Goal: Task Accomplishment & Management: Use online tool/utility

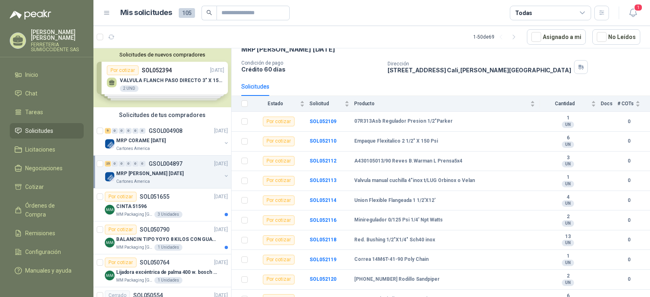
scroll to position [81, 0]
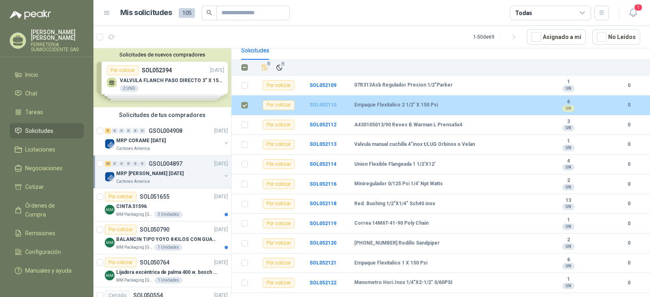
click at [320, 104] on b "SOL052110" at bounding box center [322, 105] width 27 height 6
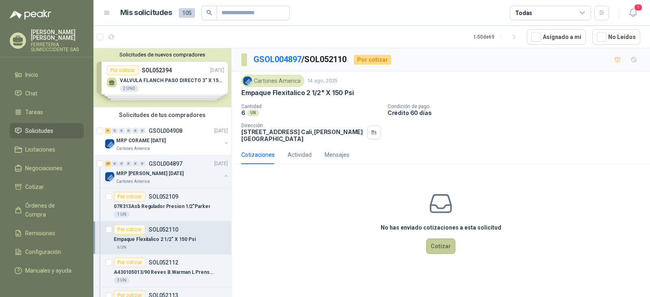
click at [437, 245] on button "Cotizar" at bounding box center [440, 245] width 29 height 15
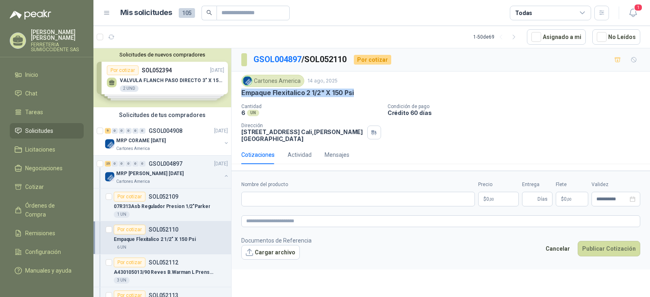
drag, startPoint x: 248, startPoint y: 92, endPoint x: 350, endPoint y: 94, distance: 102.3
click at [356, 95] on div "Empaque Flexitalico 2 1/2" X 150 Psi" at bounding box center [440, 93] width 399 height 9
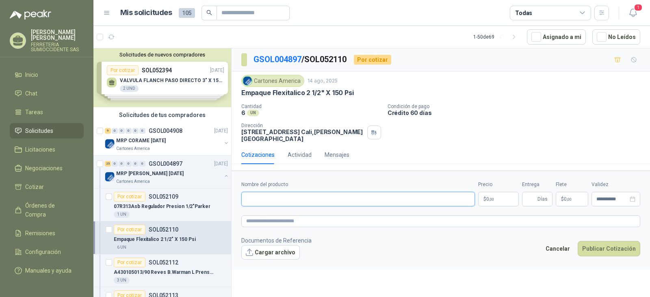
click at [306, 199] on input "Nombre del producto" at bounding box center [357, 199] width 233 height 15
paste input "**********"
type input "**********"
click at [498, 197] on p "$ 0 ,00" at bounding box center [498, 199] width 41 height 15
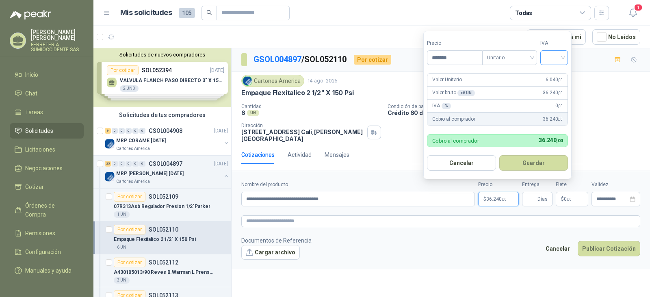
type input "*******"
click at [563, 58] on input "search" at bounding box center [554, 57] width 18 height 12
click at [556, 73] on div "19%" at bounding box center [555, 74] width 15 height 9
click at [524, 163] on button "Guardar" at bounding box center [535, 162] width 70 height 15
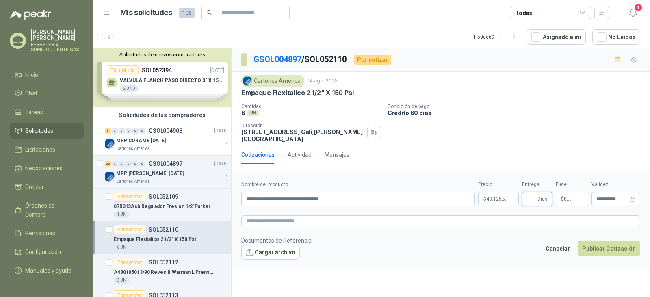
click at [533, 198] on input "Entrega" at bounding box center [531, 199] width 9 height 14
type input "*"
click at [605, 248] on button "Publicar Cotización" at bounding box center [608, 248] width 63 height 15
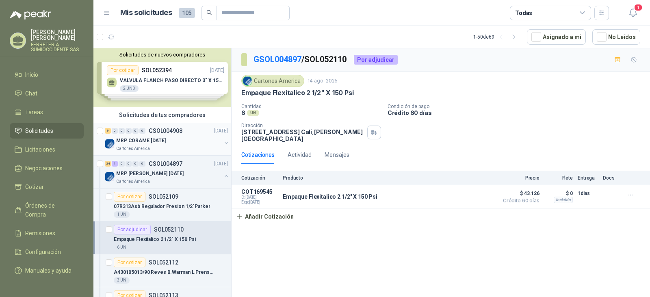
click at [192, 140] on div "MRP CORAME [DATE]" at bounding box center [168, 141] width 105 height 10
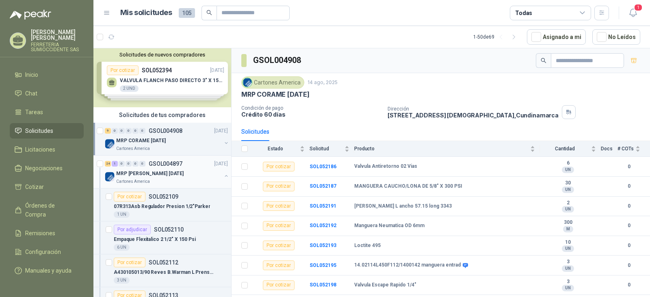
click at [194, 177] on div "MRP [PERSON_NAME] [DATE]" at bounding box center [168, 174] width 105 height 10
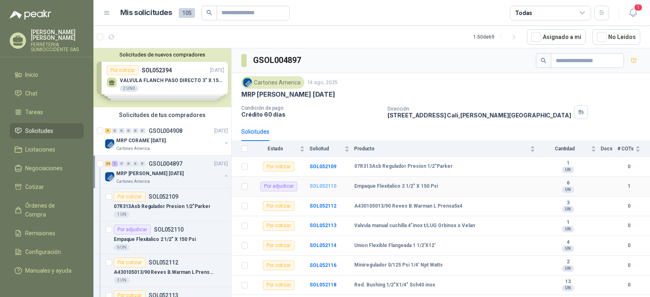
click at [322, 186] on b "SOL052110" at bounding box center [322, 186] width 27 height 6
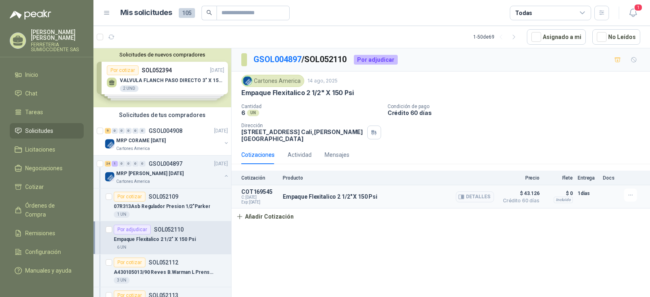
click at [337, 200] on p "Empaque Flexitalico 2 1/2" X 150 Psi" at bounding box center [330, 196] width 95 height 6
click at [341, 195] on p "Empaque Flexitalico 2 1/2" X 150 Psi" at bounding box center [330, 196] width 95 height 6
click at [532, 192] on span "$ 43.126" at bounding box center [519, 193] width 41 height 10
click at [254, 194] on p "COT169545" at bounding box center [259, 191] width 37 height 6
click at [254, 191] on p "COT169545" at bounding box center [259, 191] width 37 height 6
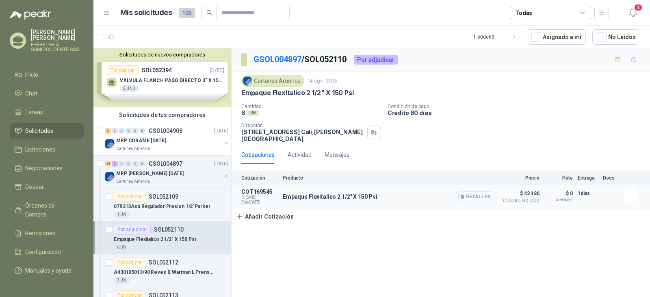
click at [305, 194] on p "Empaque Flexitalico 2 1/2" X 150 Psi" at bounding box center [330, 196] width 95 height 6
click at [295, 177] on p "Producto" at bounding box center [388, 178] width 211 height 6
click at [254, 179] on p "Cotización" at bounding box center [259, 178] width 37 height 6
click at [631, 194] on icon "button" at bounding box center [630, 195] width 7 height 7
click at [611, 160] on button "Editar" at bounding box center [613, 162] width 65 height 13
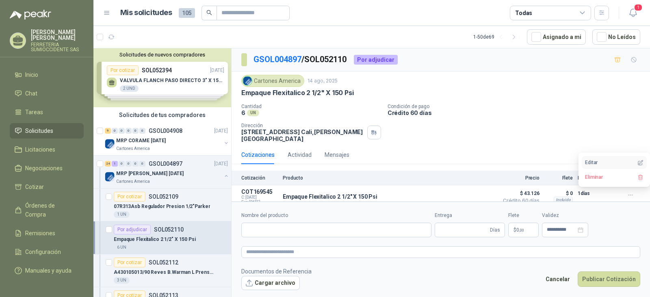
type input "**********"
type input "*"
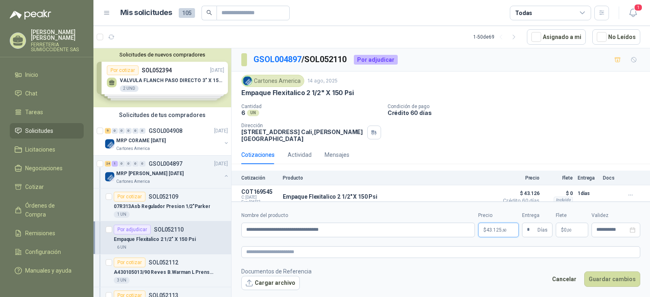
click at [497, 229] on span "43.125 ,60" at bounding box center [496, 229] width 20 height 5
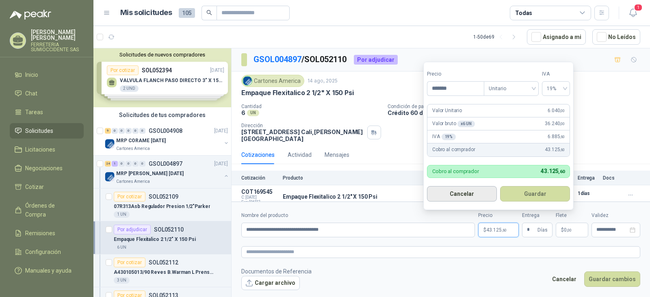
click at [468, 191] on button "Cancelar" at bounding box center [462, 193] width 70 height 15
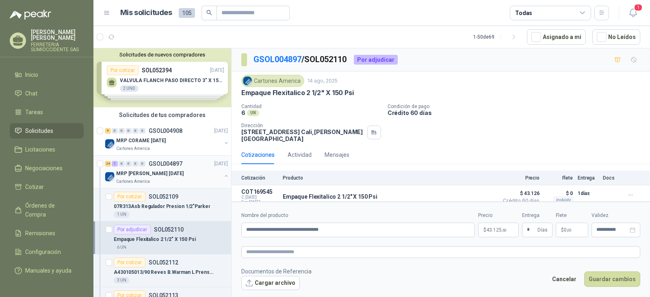
click at [189, 171] on div "MRP [PERSON_NAME] [DATE]" at bounding box center [168, 174] width 105 height 10
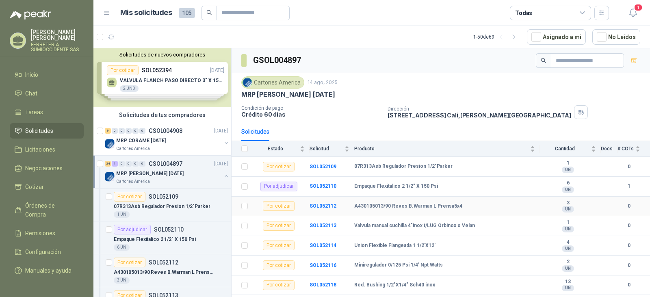
scroll to position [41, 0]
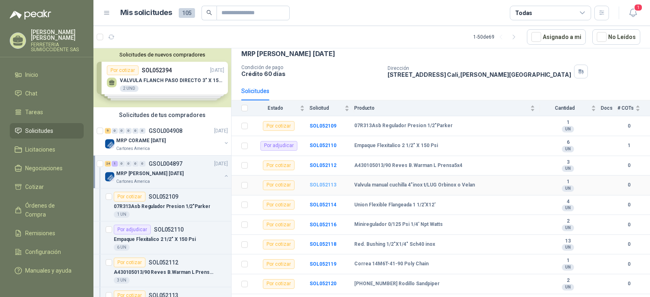
click at [319, 184] on b "SOL052113" at bounding box center [322, 185] width 27 height 6
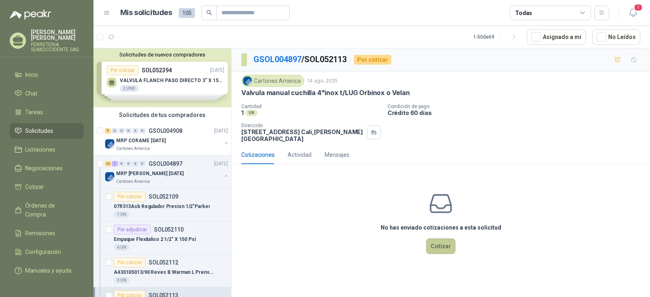
click at [438, 246] on button "Cotizar" at bounding box center [440, 245] width 29 height 15
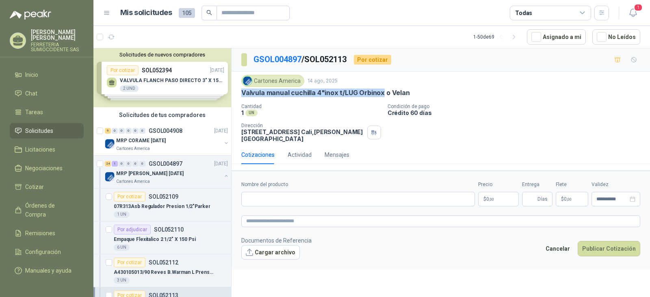
drag, startPoint x: 241, startPoint y: 94, endPoint x: 382, endPoint y: 93, distance: 141.3
click at [382, 93] on p "Valvula manual cuchilla 4"inox t/LUG Orbinox o Velan" at bounding box center [325, 93] width 169 height 9
copy p "Valvula manual cuchilla 4"inox t/LUG Orbinox"
